Goal: Transaction & Acquisition: Obtain resource

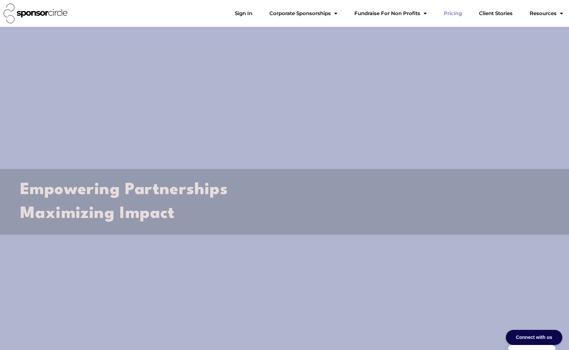
scroll to position [10274, 0]
click at [462, 17] on link "Pricing" at bounding box center [452, 13] width 29 height 13
click at [257, 12] on link "Sign In" at bounding box center [243, 13] width 28 height 13
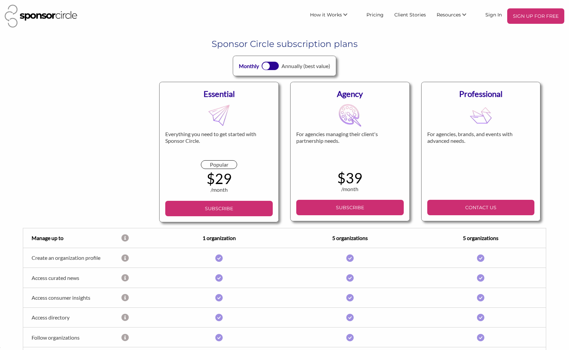
scroll to position [10276, 0]
click at [393, 33] on body "SIGN UP FOR FREE How it Works For Suppliers and Sponsors For Events and Sports …" at bounding box center [284, 175] width 569 height 350
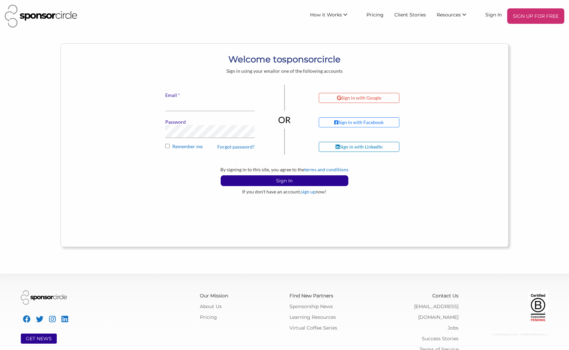
scroll to position [10276, 0]
type input "[EMAIL_ADDRESS][DOMAIN_NAME]"
click at [297, 182] on p "Sign In" at bounding box center [284, 181] width 127 height 10
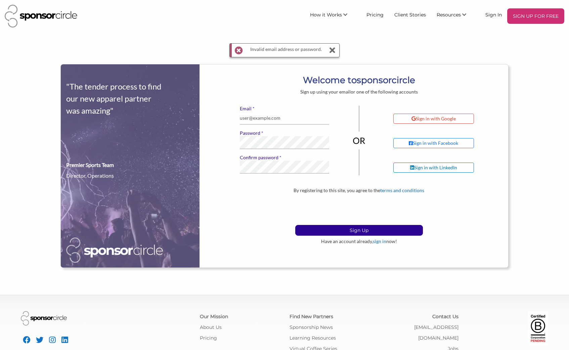
scroll to position [10276, 0]
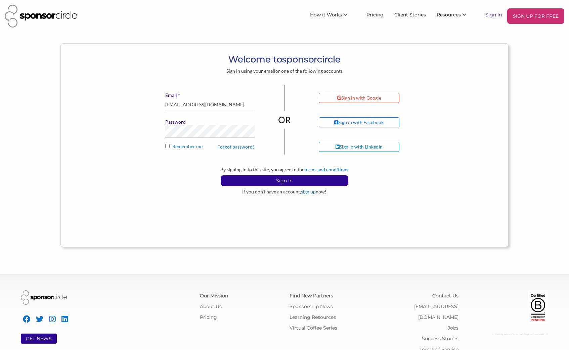
click at [495, 14] on link "Sign In" at bounding box center [493, 14] width 27 height 12
type input "[EMAIL_ADDRESS][DOMAIN_NAME]"
click at [491, 18] on link "Sign In" at bounding box center [493, 14] width 27 height 12
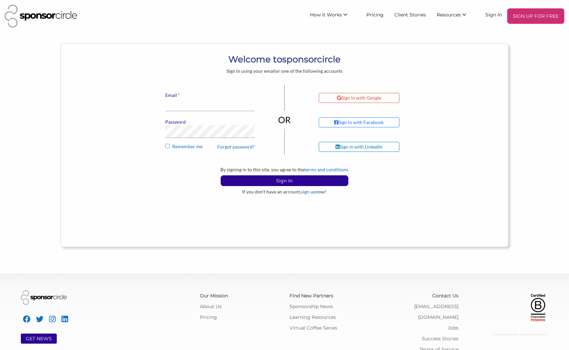
scroll to position [10276, 0]
type input "[EMAIL_ADDRESS][DOMAIN_NAME]"
click at [291, 179] on p "Sign In" at bounding box center [284, 181] width 127 height 10
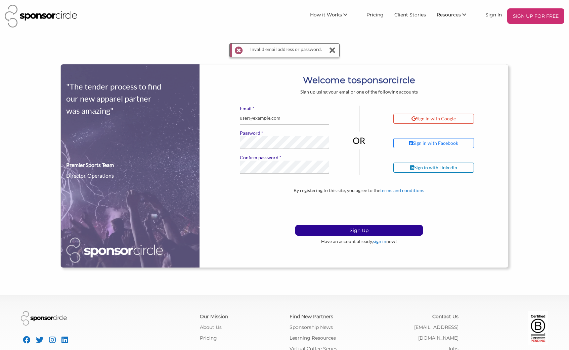
scroll to position [10276, 0]
click at [332, 223] on div at bounding box center [359, 210] width 102 height 28
click at [279, 170] on form "Sign up using your email or one of the following accounts * Email financeadmin@…" at bounding box center [359, 167] width 288 height 156
click at [269, 120] on input "[EMAIL_ADDRESS][DOMAIN_NAME]" at bounding box center [284, 118] width 89 height 13
drag, startPoint x: 268, startPoint y: 118, endPoint x: 192, endPoint y: 116, distance: 75.2
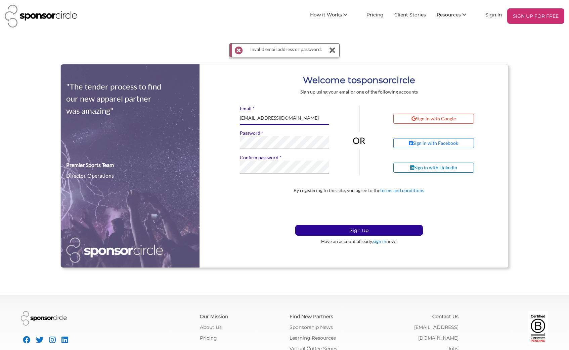
click at [192, 116] on div ""The tender process to find our new apparel partner was amazing" Premier Sports…" at bounding box center [284, 166] width 447 height 204
type input "info@motocanada.com"
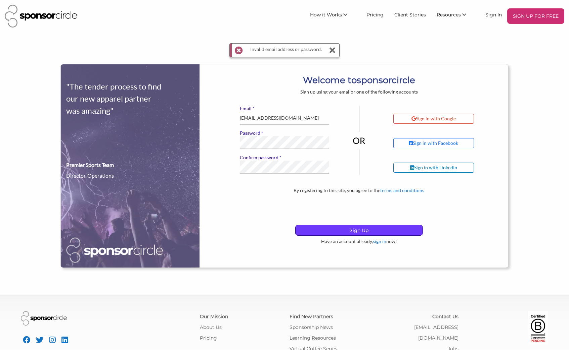
click at [325, 231] on p "Sign Up" at bounding box center [358, 231] width 127 height 10
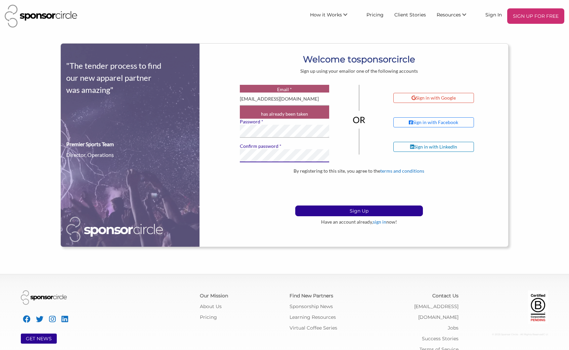
click at [209, 150] on div ""The tender process to find our new apparel partner was amazing" Premier Sports…" at bounding box center [284, 146] width 447 height 204
click at [225, 131] on div "* Email [EMAIL_ADDRESS][DOMAIN_NAME] has already been taken * Password * Confir…" at bounding box center [359, 126] width 298 height 83
click at [212, 174] on div "By registering to this site, you agree to the terms and conditions Sign Up Have…" at bounding box center [359, 196] width 298 height 57
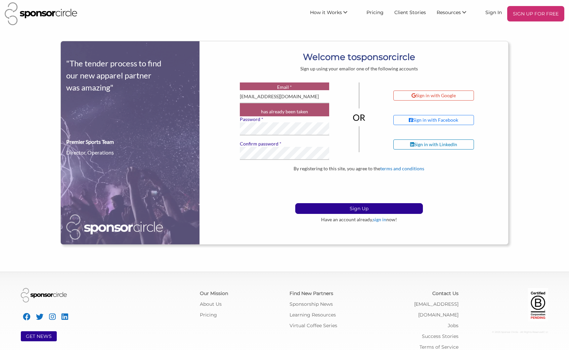
scroll to position [9, 0]
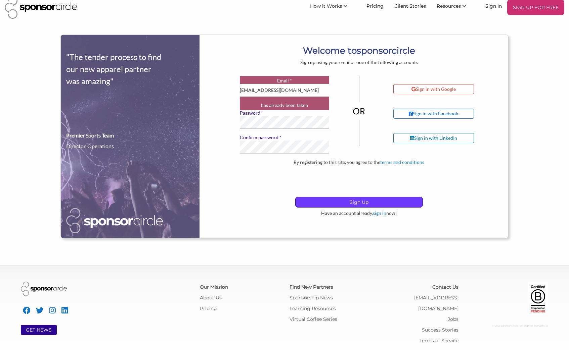
click at [330, 203] on p "Sign Up" at bounding box center [358, 202] width 127 height 10
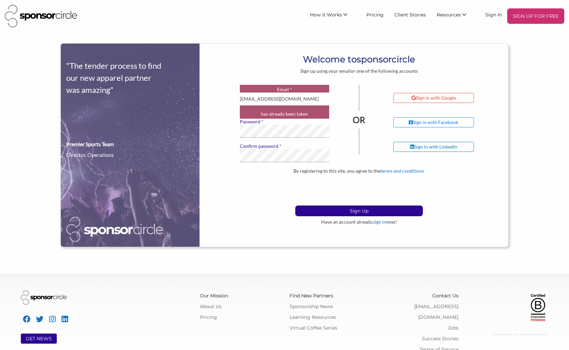
scroll to position [10276, 0]
click at [258, 99] on input "[EMAIL_ADDRESS][DOMAIN_NAME]" at bounding box center [284, 99] width 89 height 13
drag, startPoint x: 228, startPoint y: 143, endPoint x: 235, endPoint y: 139, distance: 7.8
click at [228, 143] on div "* Email [EMAIL_ADDRESS][DOMAIN_NAME] has already been taken * Password * Confir…" at bounding box center [359, 126] width 298 height 83
click at [497, 14] on link "Sign In" at bounding box center [493, 14] width 27 height 12
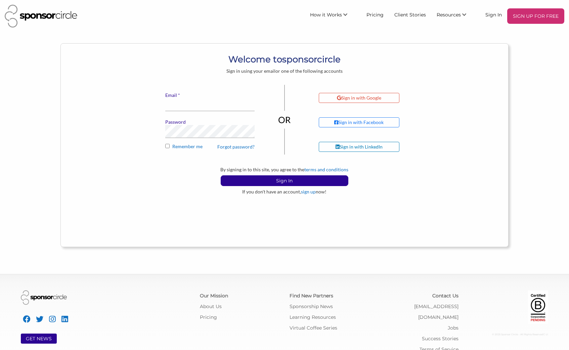
scroll to position [10276, 0]
drag, startPoint x: 191, startPoint y: 105, endPoint x: 160, endPoint y: 105, distance: 30.9
click at [160, 105] on div "* Email financeadmin@motocanada.com Password Forgot password? Remember me" at bounding box center [209, 119] width 99 height 69
type input "info@motocanada.com"
click at [221, 176] on button "Sign In" at bounding box center [285, 181] width 128 height 11
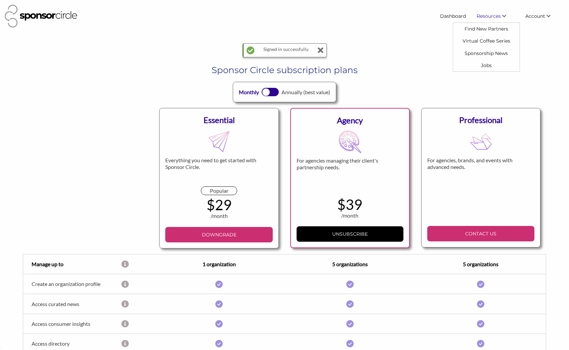
scroll to position [10276, 0]
click at [460, 15] on link "Dashboard" at bounding box center [452, 16] width 37 height 12
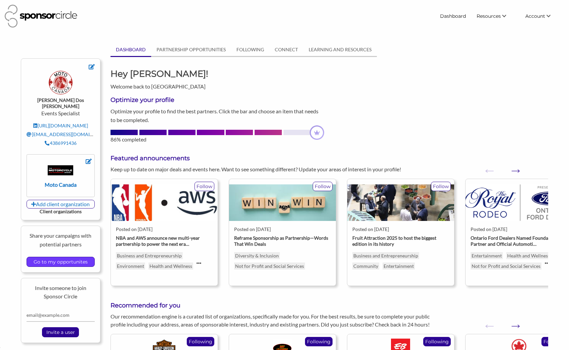
scroll to position [1, 0]
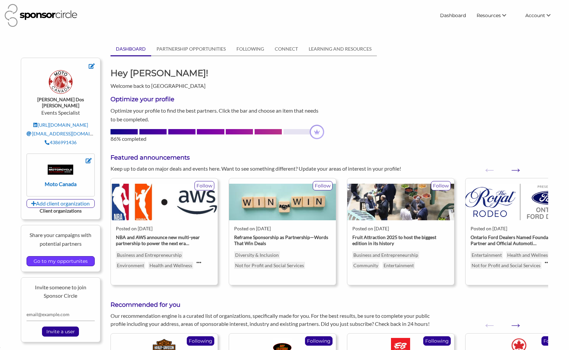
click at [74, 257] on input "Go to my opportunites" at bounding box center [60, 261] width 61 height 9
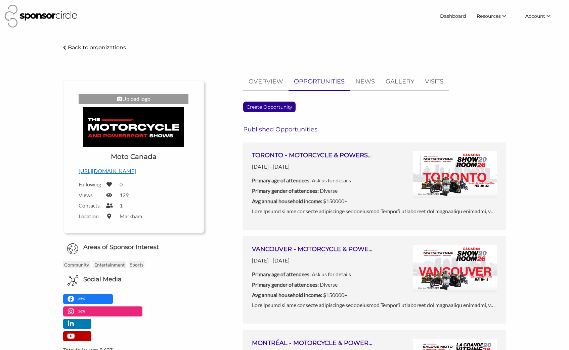
scroll to position [10276, 0]
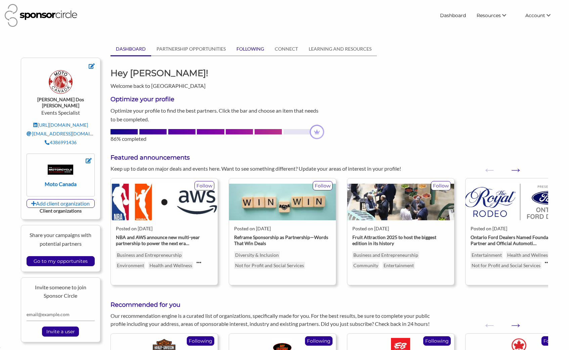
scroll to position [1, 0]
click at [245, 52] on link "FOLLOWING" at bounding box center [250, 49] width 38 height 13
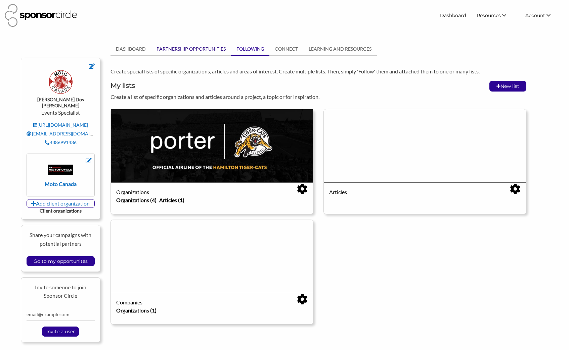
scroll to position [10276, 0]
click at [198, 51] on link "PARTNERSHIP OPPORTUNITIES" at bounding box center [191, 49] width 80 height 13
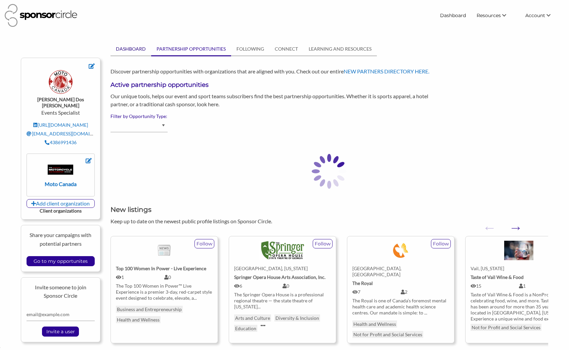
click at [139, 50] on link "DASHBOARD" at bounding box center [130, 49] width 41 height 13
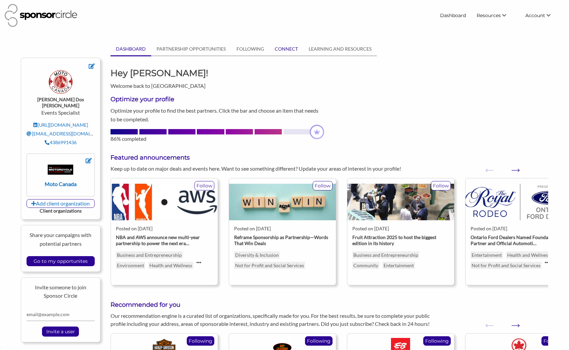
click at [290, 51] on link "CONNECT" at bounding box center [286, 49] width 34 height 13
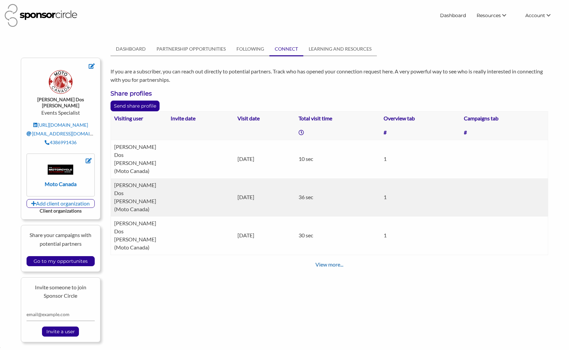
click at [332, 261] on link "View more..." at bounding box center [329, 264] width 28 height 6
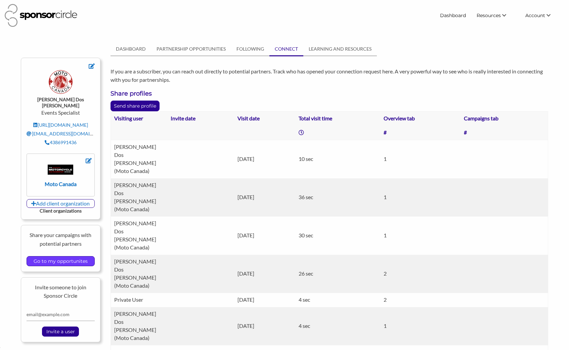
click at [63, 257] on input "Go to my opportunites" at bounding box center [60, 261] width 61 height 9
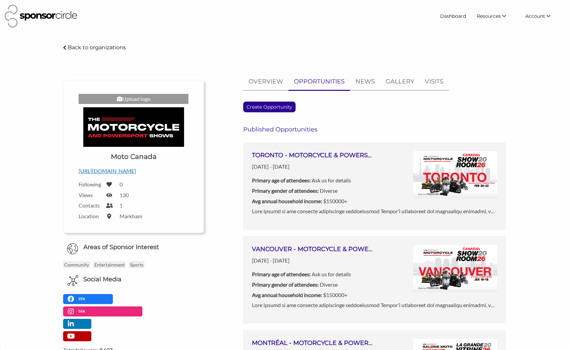
scroll to position [10276, 0]
click at [542, 234] on div "Moto Canada - Sponsor Circle Back to organizations Upload logo Upload a logo fo…" at bounding box center [284, 326] width 569 height 566
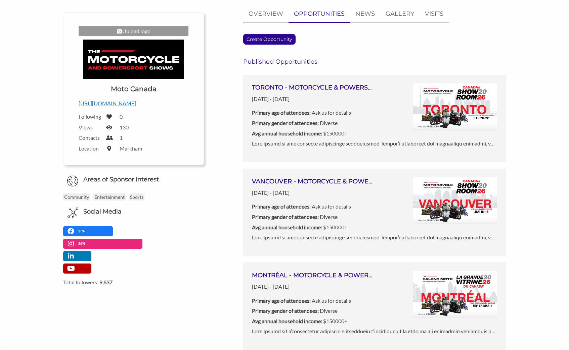
scroll to position [0, 0]
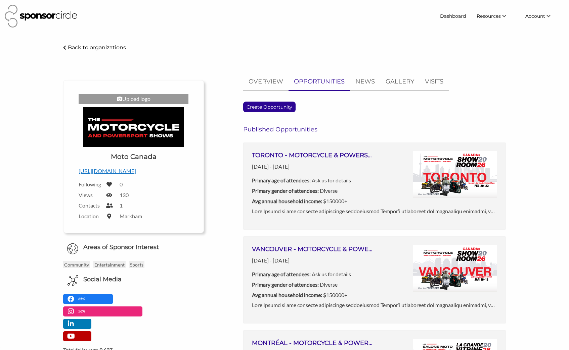
click at [213, 145] on div "OVERVIEW OPPORTUNITIES NEWS GALLERY VISITS Create Opportunity Published Opportu…" at bounding box center [359, 293] width 301 height 438
click at [458, 168] on img at bounding box center [455, 174] width 84 height 47
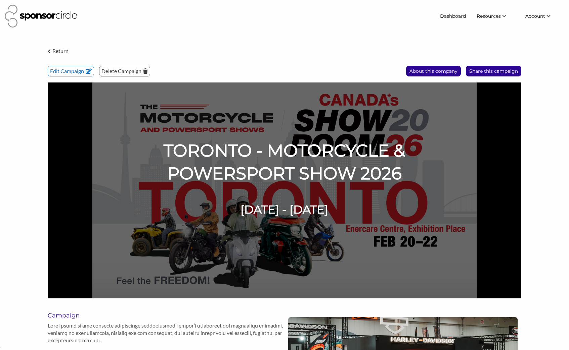
scroll to position [10276, 0]
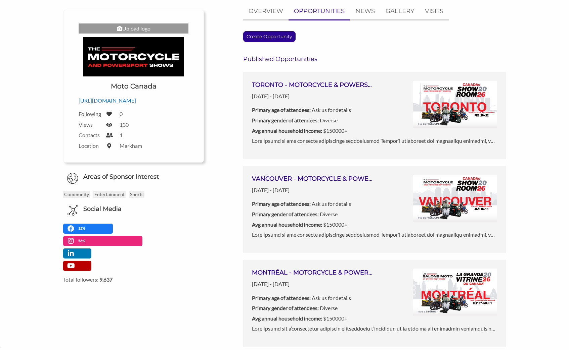
scroll to position [70, 0]
click at [361, 125] on div "TORONTO - MOTORCYCLE & POWERSPORT SHOW 2026 Feb 20, 2026 - Feb 22, 2026 Primary…" at bounding box center [313, 109] width 123 height 56
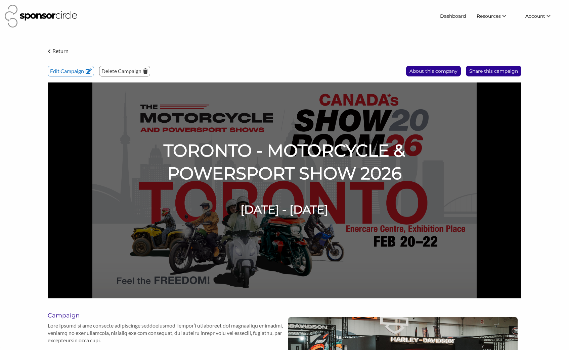
scroll to position [10276, 0]
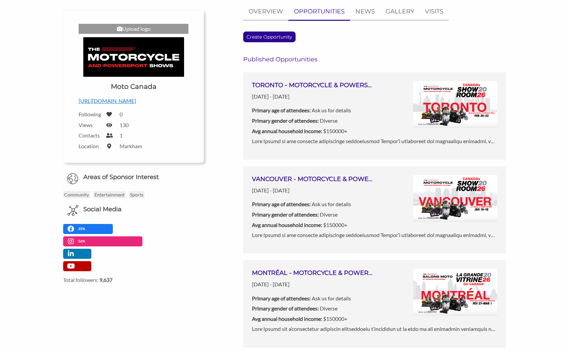
scroll to position [10276, 0]
click at [329, 177] on h3 "VANCOUVER - MOTORCYCLE & POWERSPORT SHOW 2026" at bounding box center [313, 179] width 123 height 8
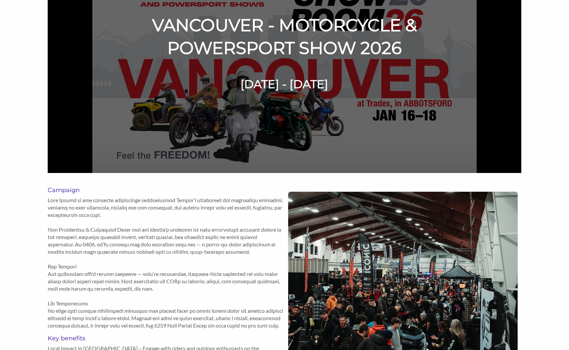
scroll to position [118, 0]
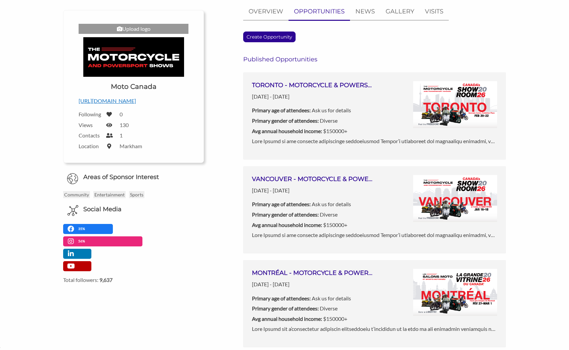
scroll to position [10276, 0]
click at [410, 184] on div "VANCOUVER - MOTORCYCLE & POWERSPORT SHOW 2026 Jan 16, 2026 - Jan 18, 2026 Prima…" at bounding box center [374, 203] width 245 height 56
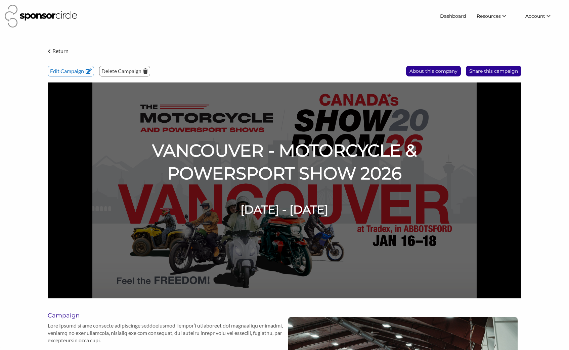
scroll to position [10276, 0]
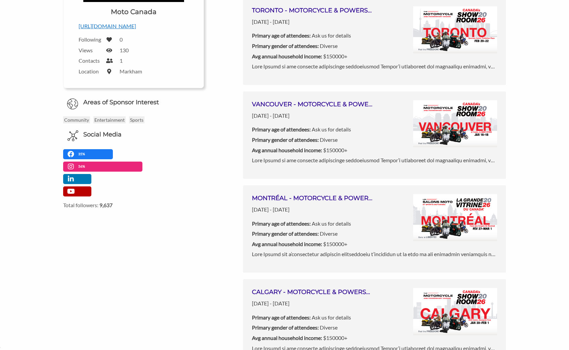
click at [406, 213] on div "MONTRÉAL - MOTORCYCLE & POWERSPORT SHOW 2026 Feb 27, 2026 - Mar 01, 2026 Primar…" at bounding box center [374, 222] width 245 height 56
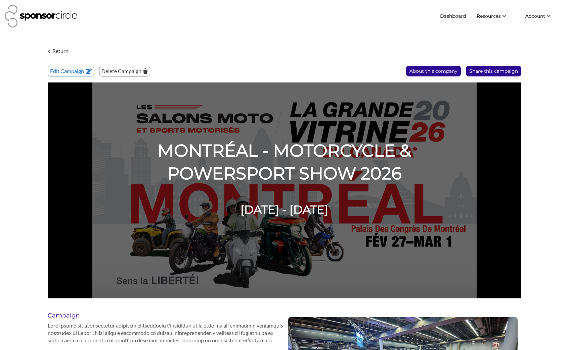
scroll to position [10276, 0]
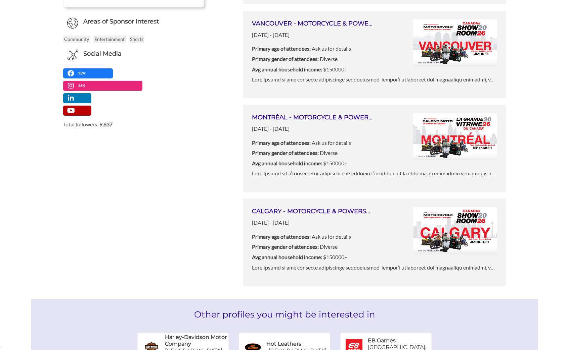
scroll to position [235, 0]
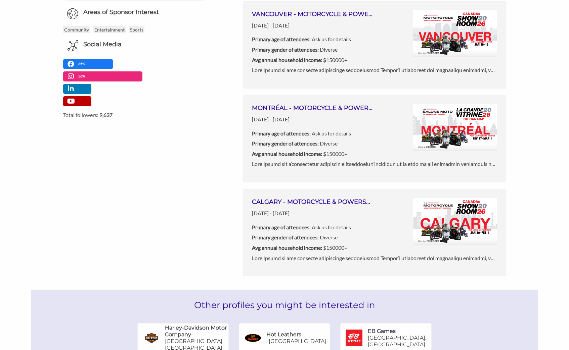
click at [368, 241] on p "Primary gender of attendees: Diverse" at bounding box center [313, 237] width 123 height 9
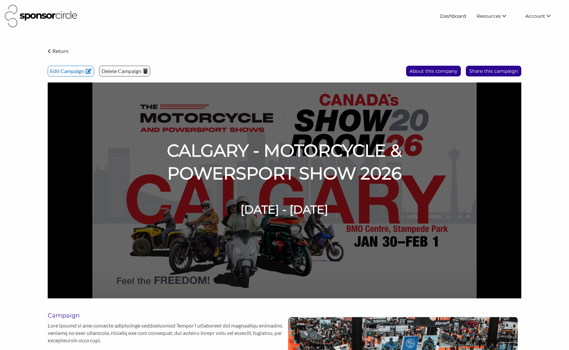
scroll to position [10276, 0]
